Goal: Share content

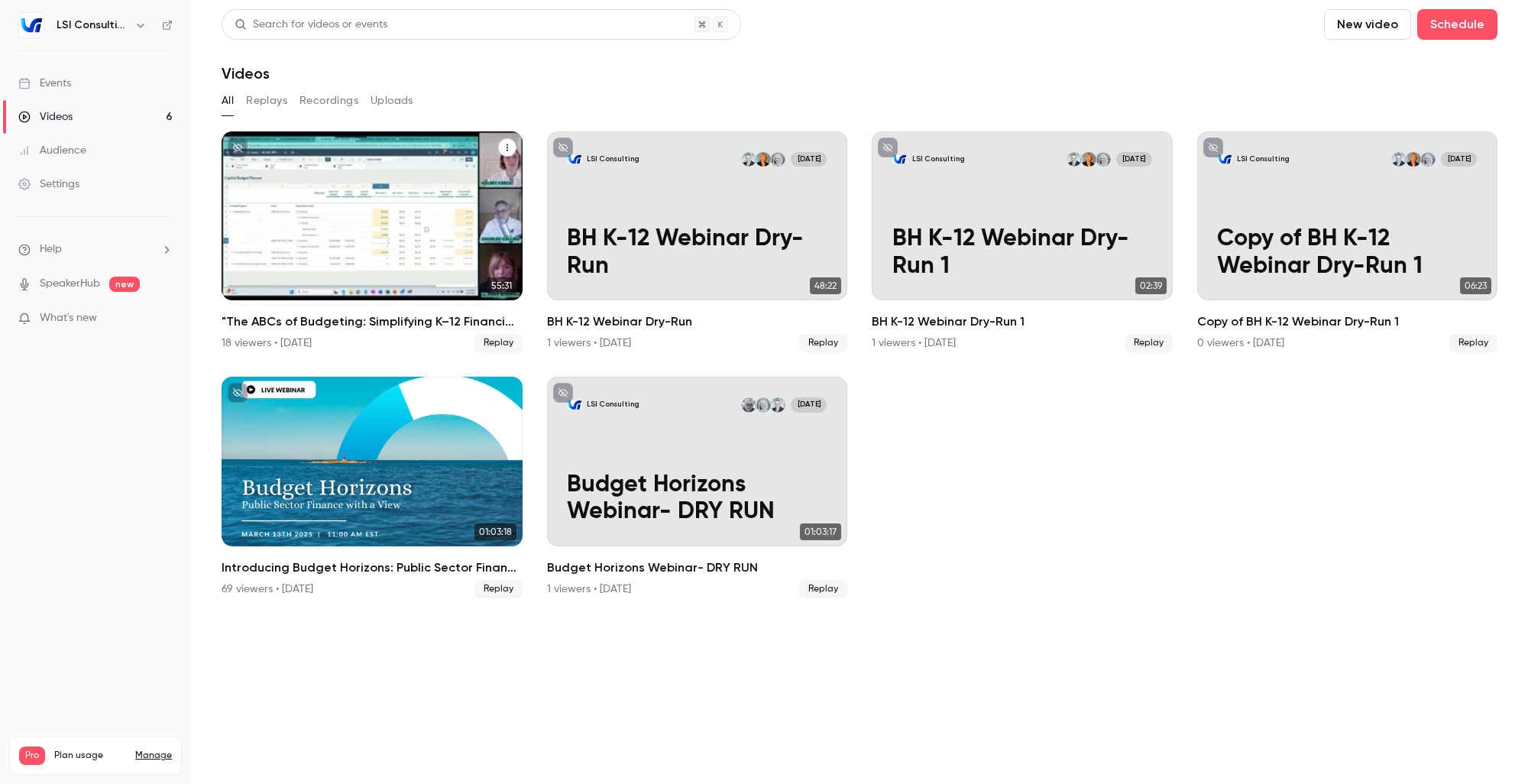
click at [285, 235] on div "Videos" at bounding box center [372, 216] width 301 height 169
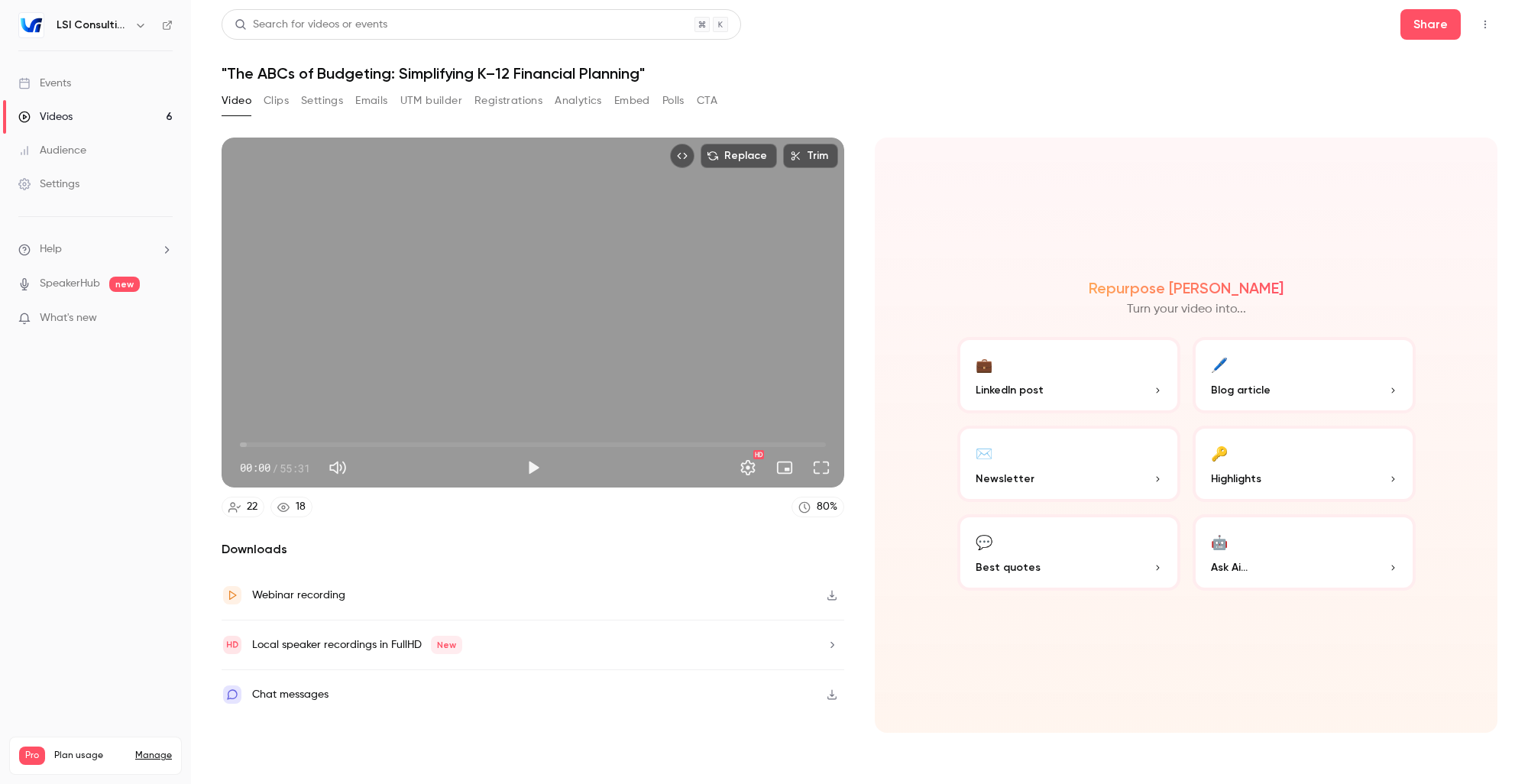
click at [1267, 383] on p "Blog article" at bounding box center [1305, 390] width 186 height 16
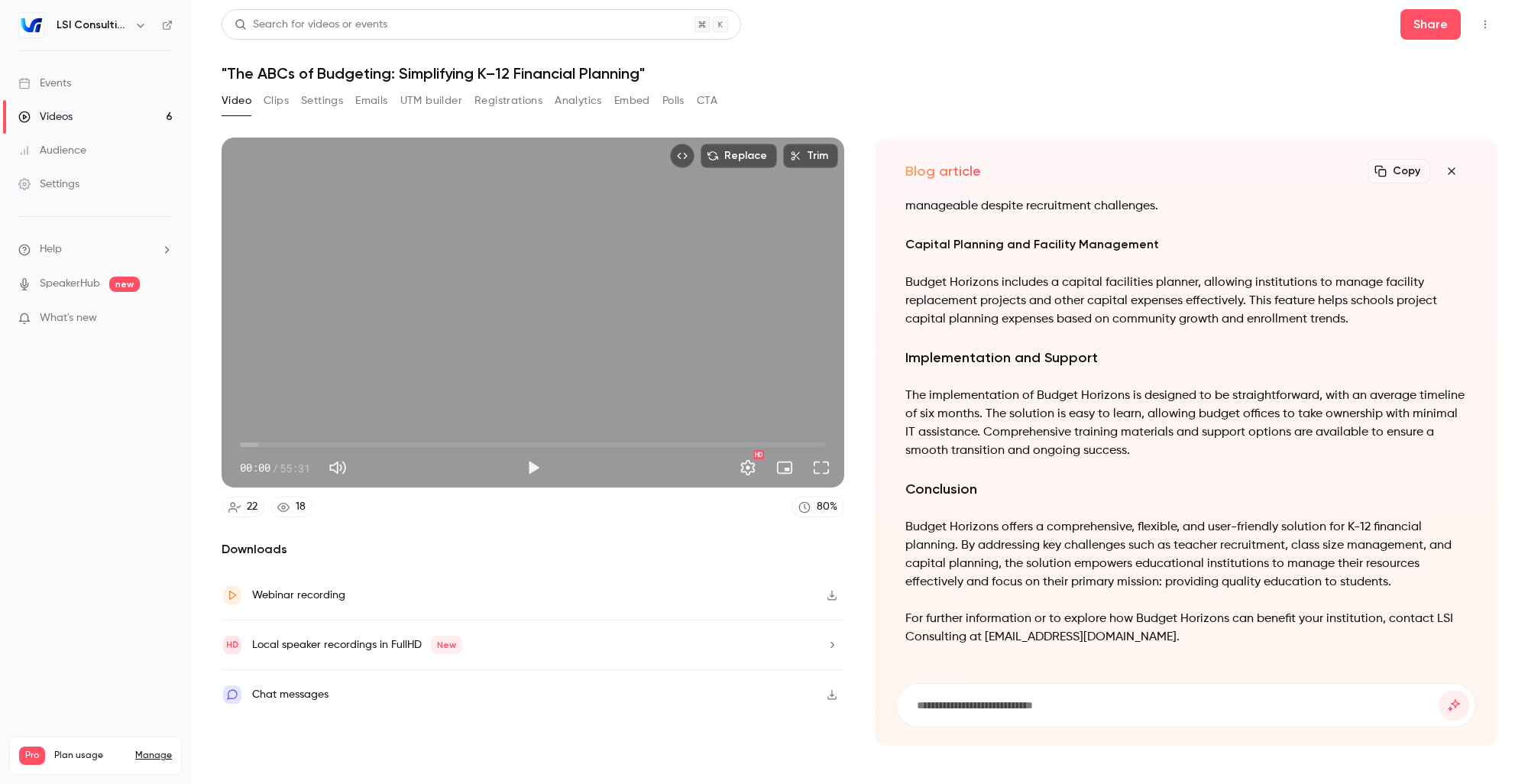
click at [1396, 176] on button "Copy" at bounding box center [1399, 171] width 63 height 25
click at [952, 706] on input at bounding box center [1177, 705] width 523 height 17
type input "**********"
click at [1439, 690] on button "submit" at bounding box center [1454, 705] width 30 height 30
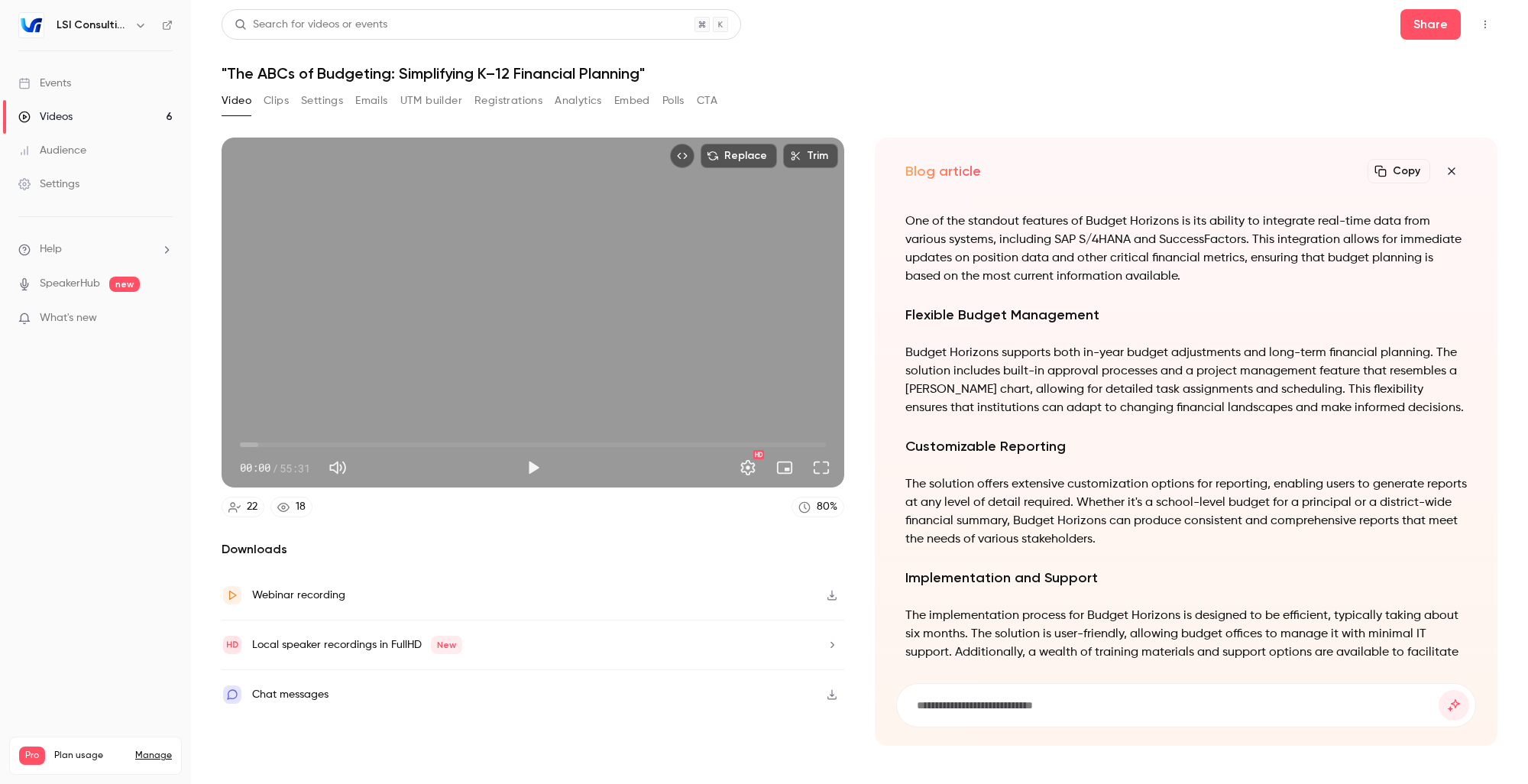
scroll to position [-661, 0]
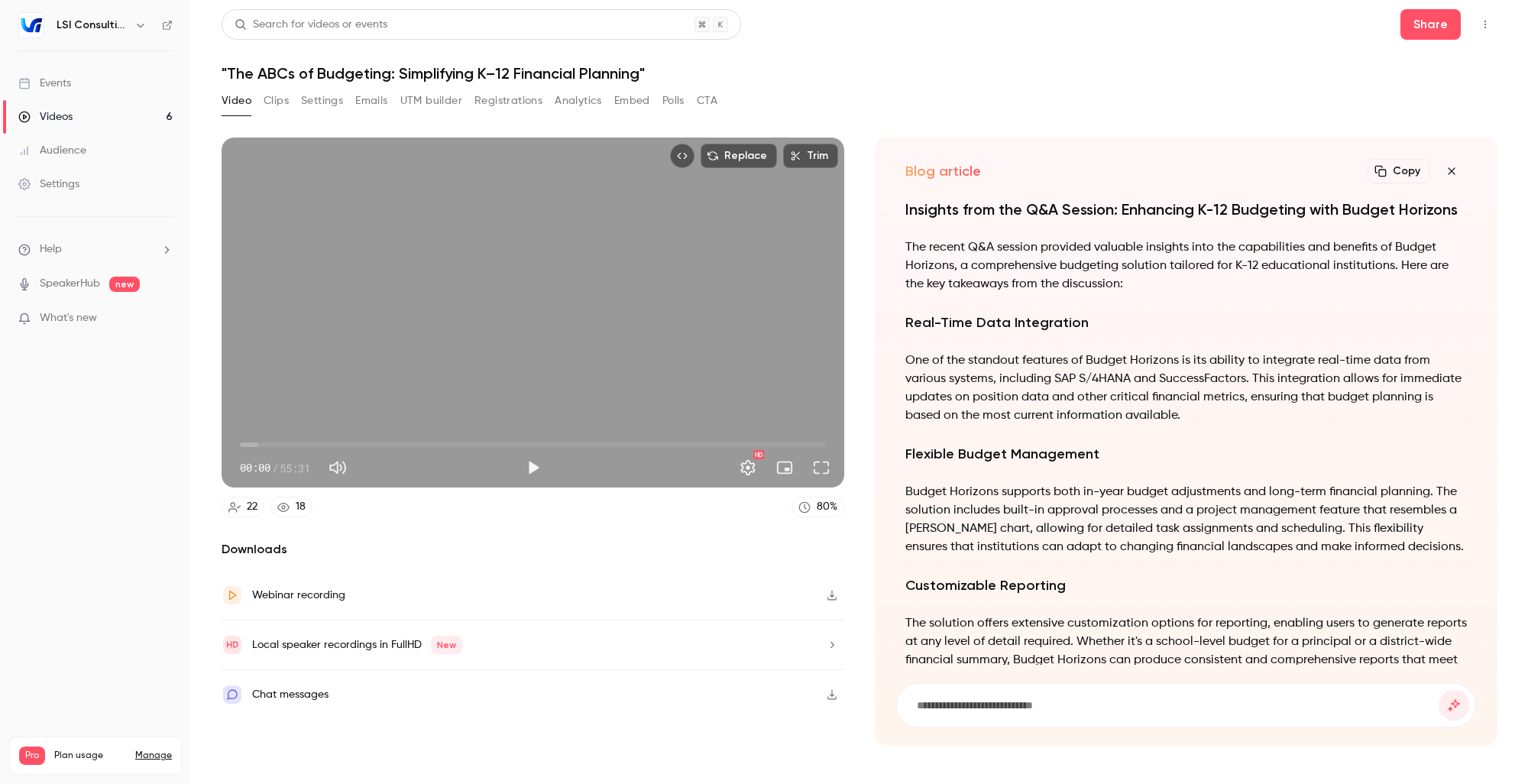
click at [1405, 173] on button "Copy" at bounding box center [1399, 171] width 63 height 25
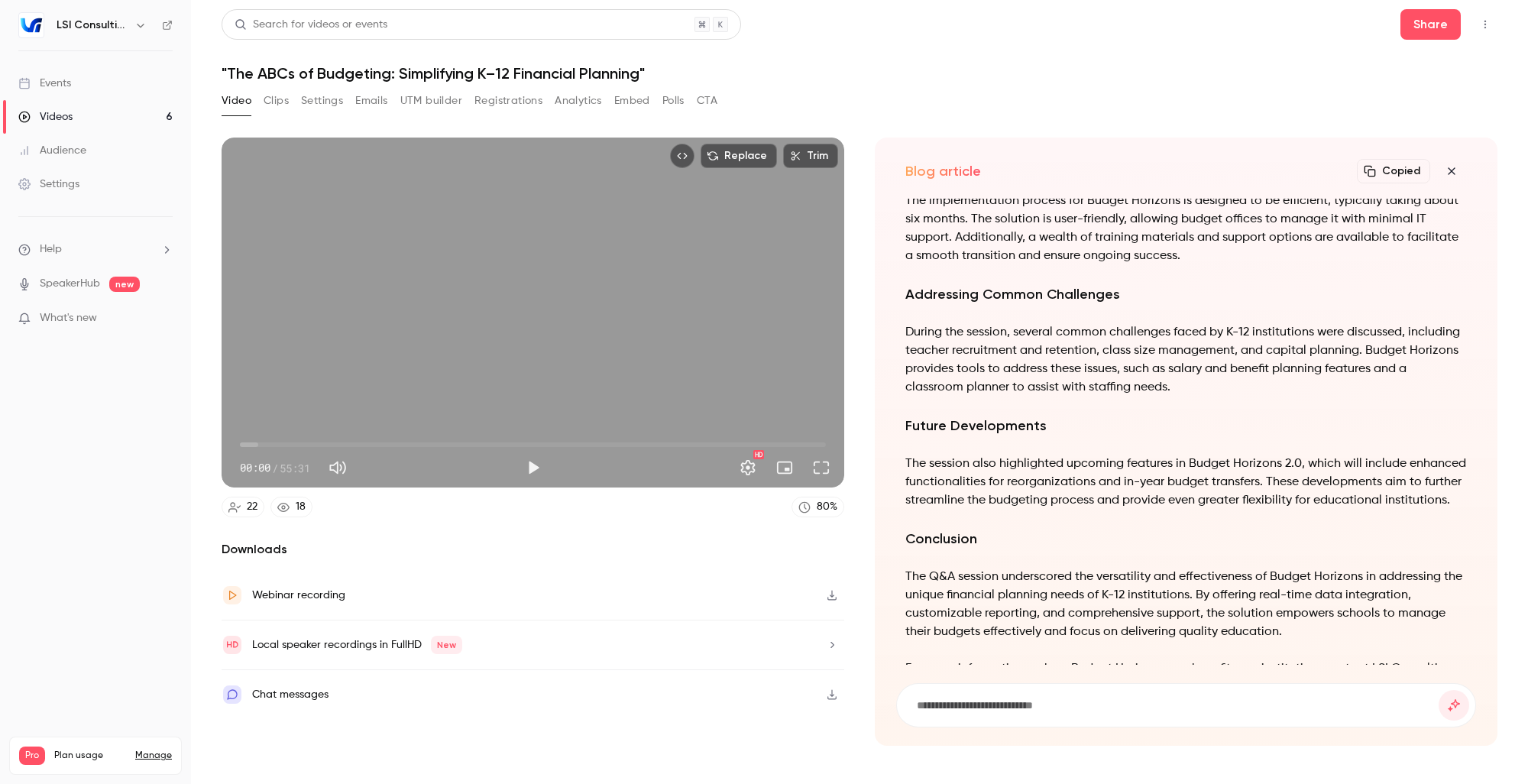
scroll to position [0, 0]
